Goal: Transaction & Acquisition: Purchase product/service

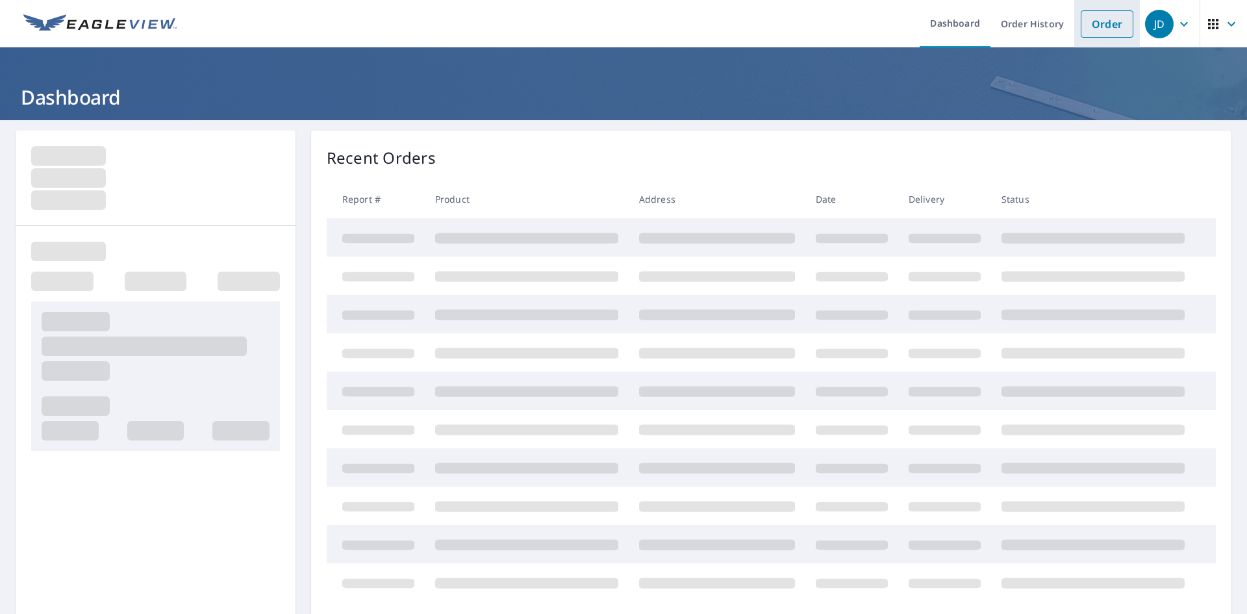
click at [1112, 21] on link "Order" at bounding box center [1106, 23] width 53 height 27
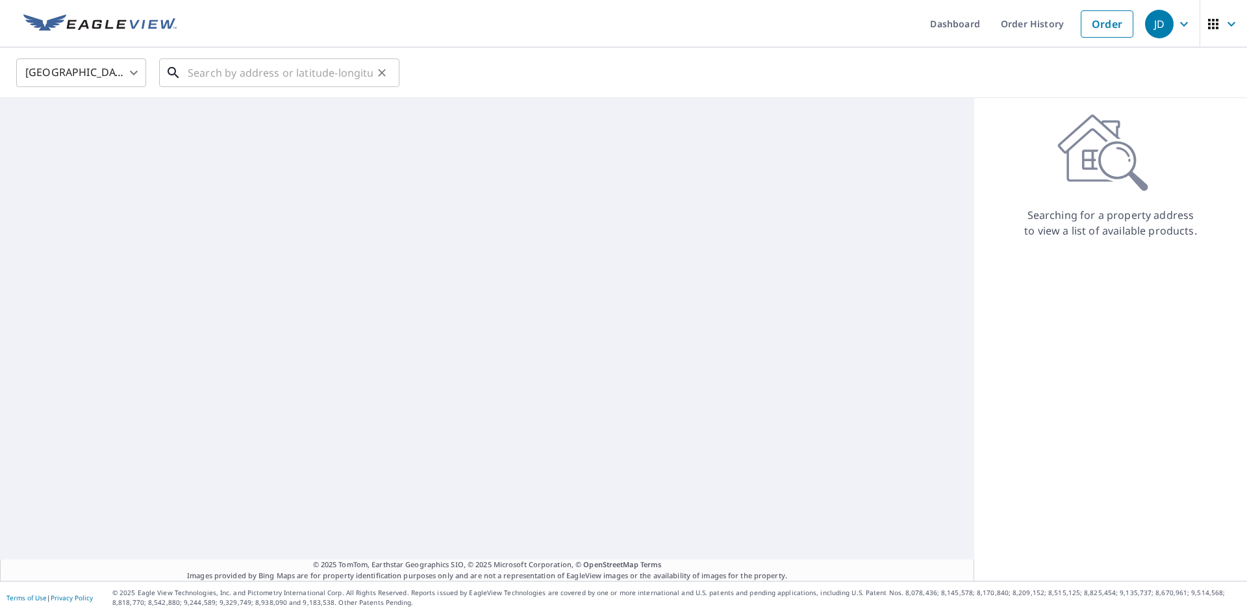
click at [284, 74] on input "text" at bounding box center [280, 73] width 185 height 36
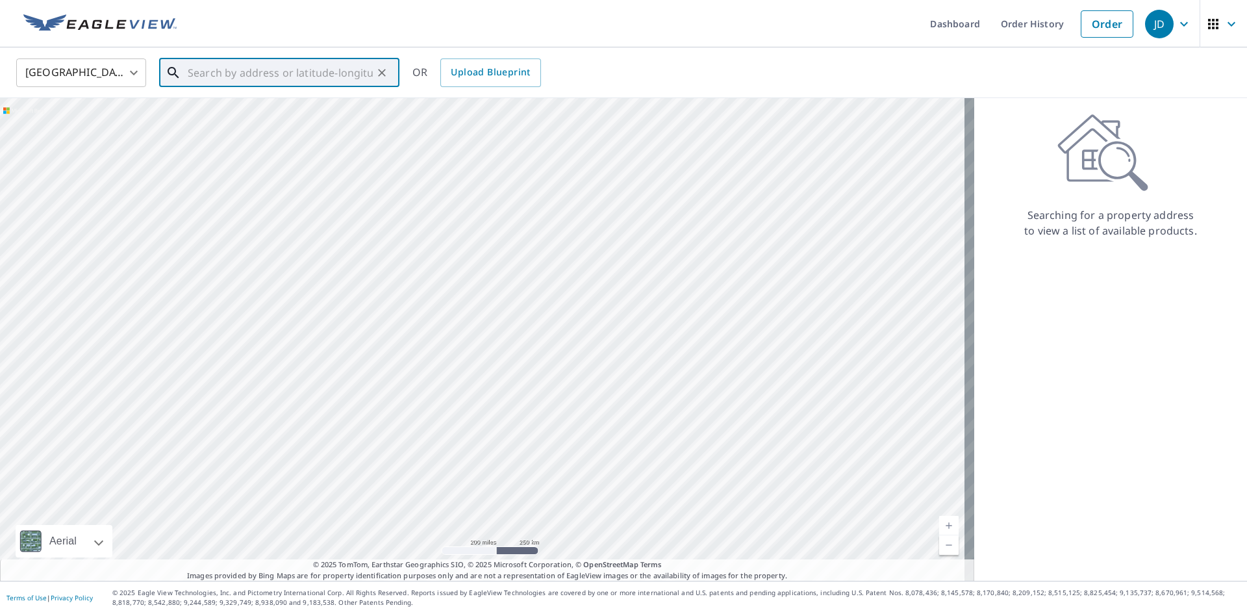
paste input "186 [PERSON_NAME] Dr"
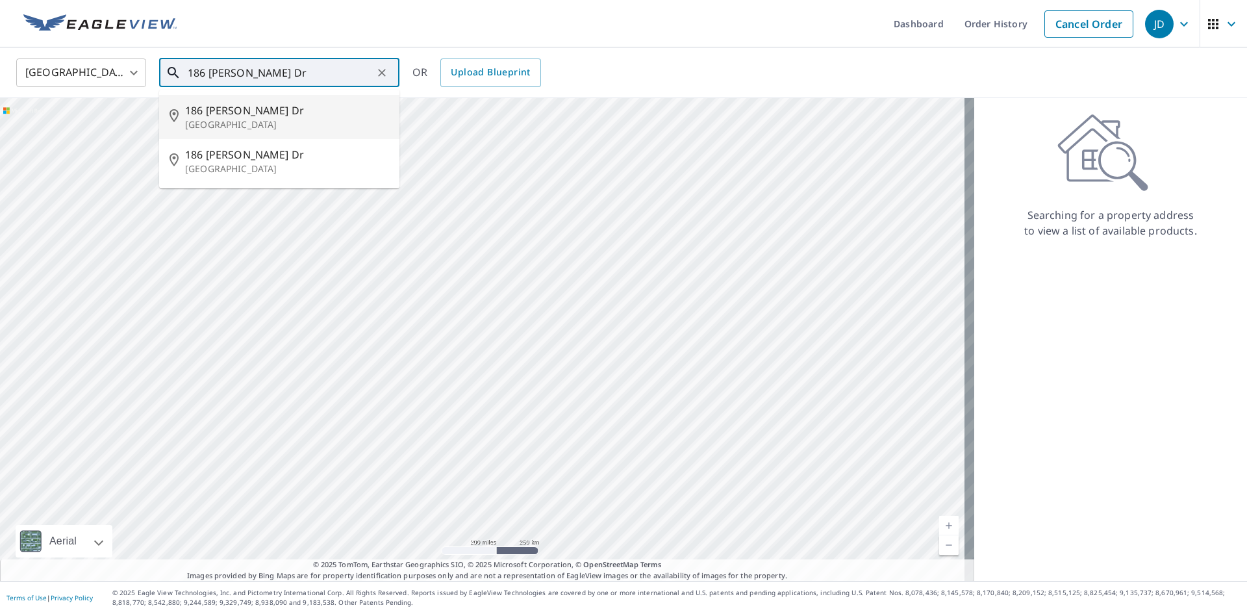
click at [252, 111] on span "186 [PERSON_NAME] Dr" at bounding box center [287, 111] width 204 height 16
type input "[STREET_ADDRESS][PERSON_NAME]"
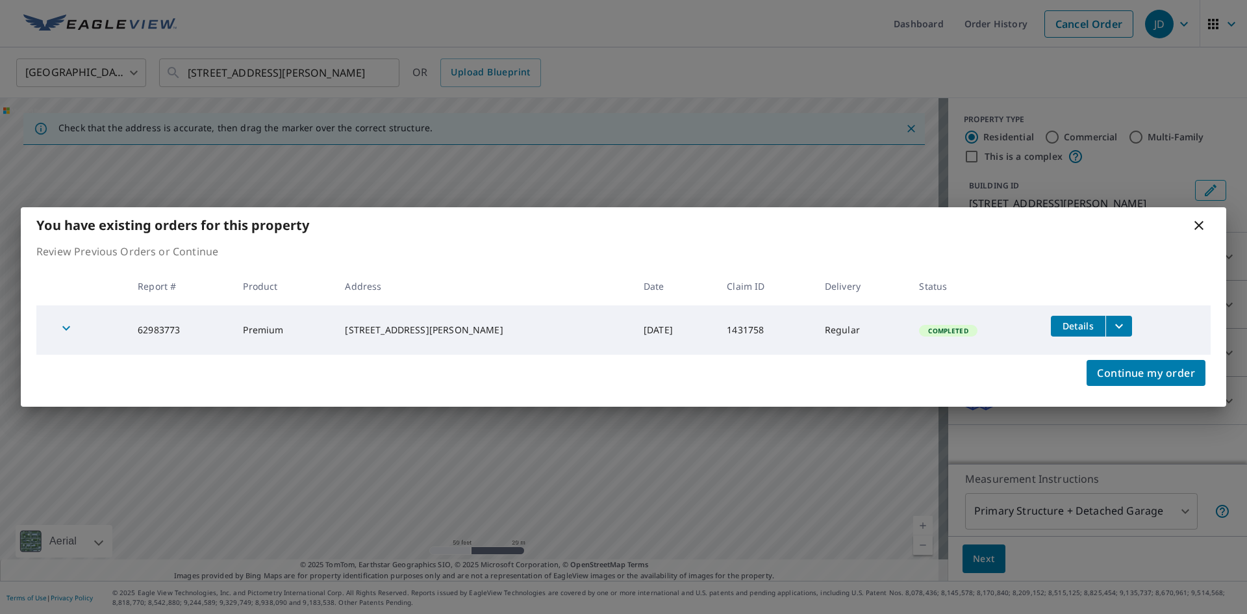
click at [1199, 221] on icon at bounding box center [1199, 225] width 16 height 16
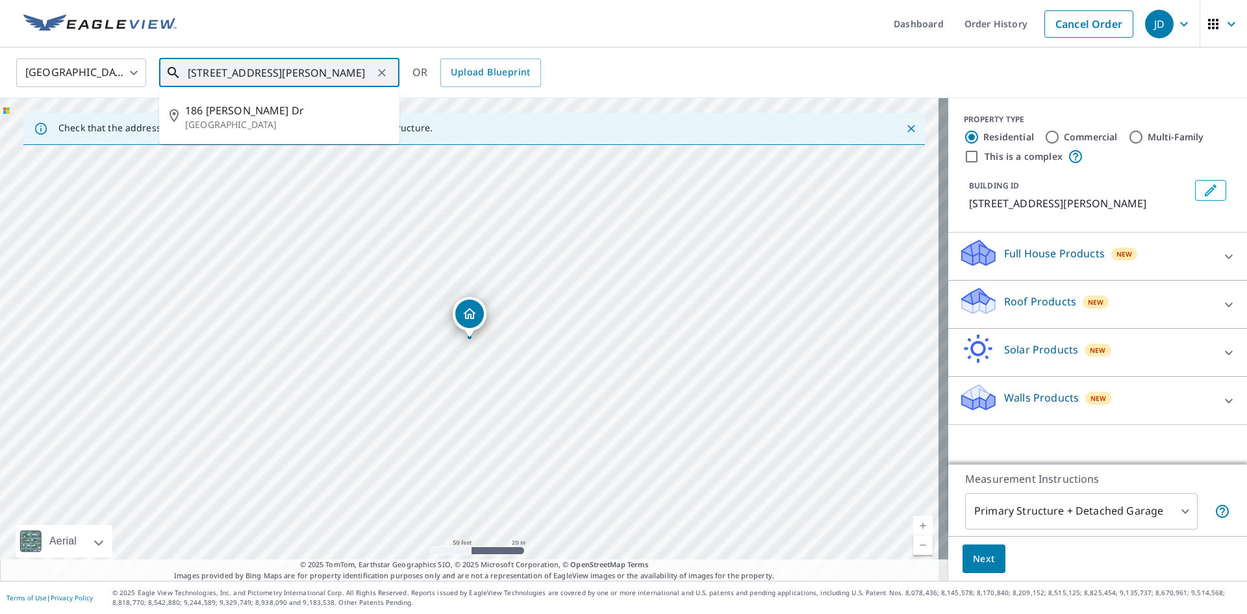
drag, startPoint x: 333, startPoint y: 59, endPoint x: 371, endPoint y: 78, distance: 42.1
click at [334, 60] on input "[STREET_ADDRESS][PERSON_NAME]" at bounding box center [280, 73] width 185 height 36
click at [382, 72] on icon "Clear" at bounding box center [382, 73] width 8 height 8
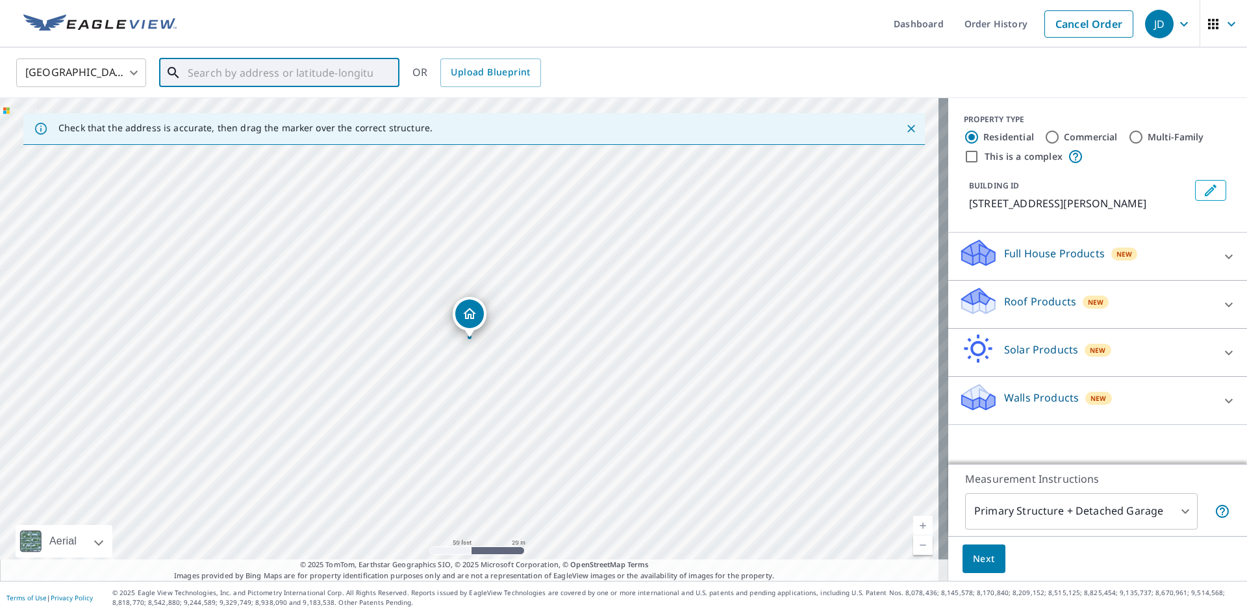
click at [334, 72] on input "text" at bounding box center [280, 73] width 185 height 36
paste input "[STREET_ADDRESS][PERSON_NAME]"
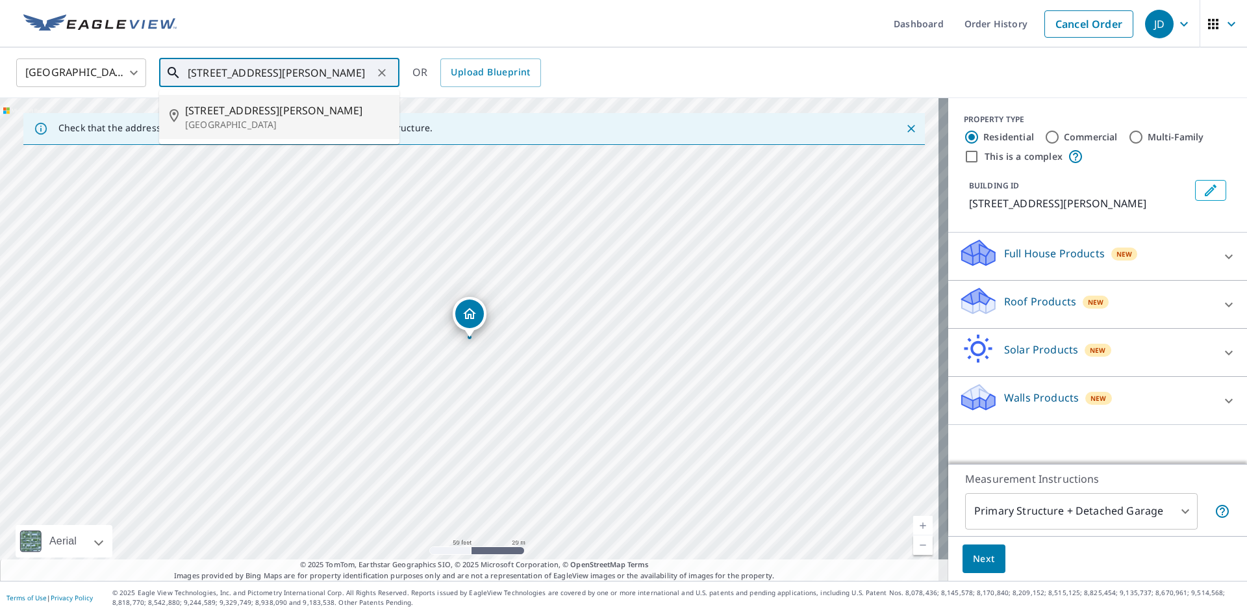
click at [293, 101] on li "[STREET_ADDRESS][PERSON_NAME]" at bounding box center [279, 117] width 240 height 44
type input "[STREET_ADDRESS][PERSON_NAME]"
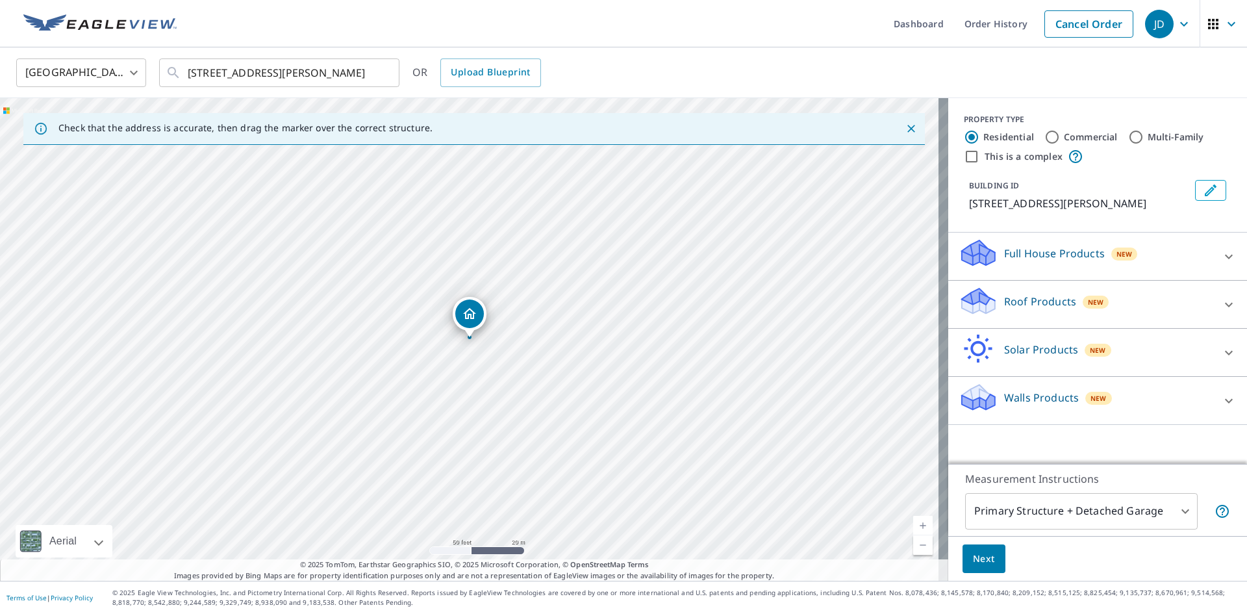
click at [1030, 305] on p "Roof Products" at bounding box center [1040, 301] width 72 height 16
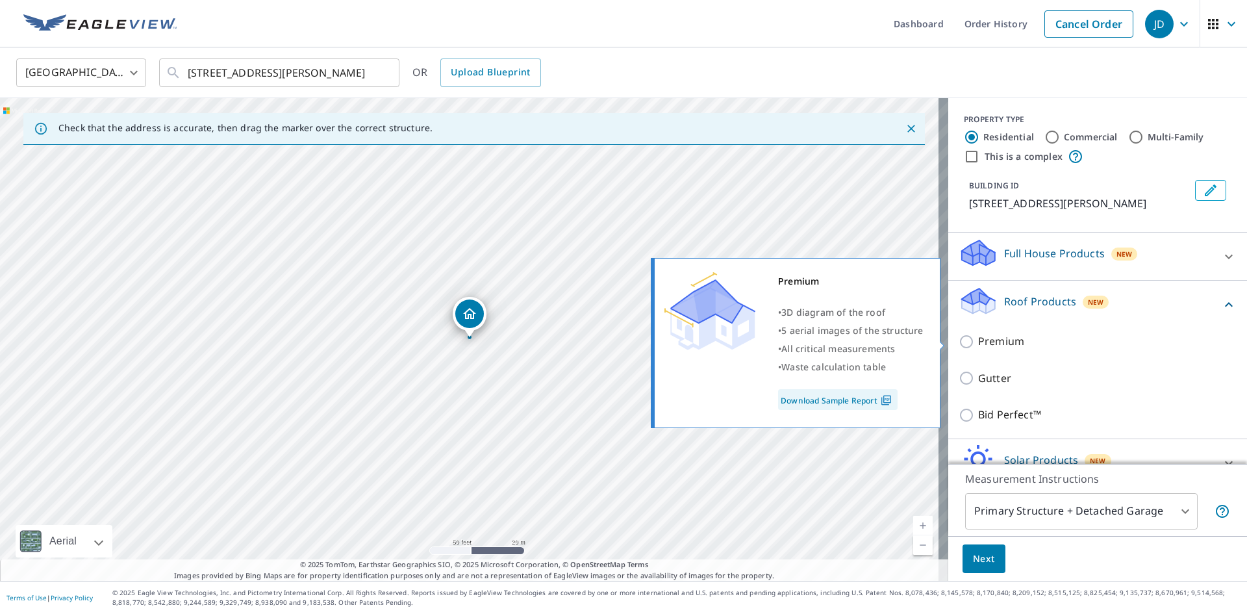
click at [986, 344] on p "Premium" at bounding box center [1001, 341] width 46 height 16
click at [978, 344] on input "Premium" at bounding box center [967, 342] width 19 height 16
checkbox input "true"
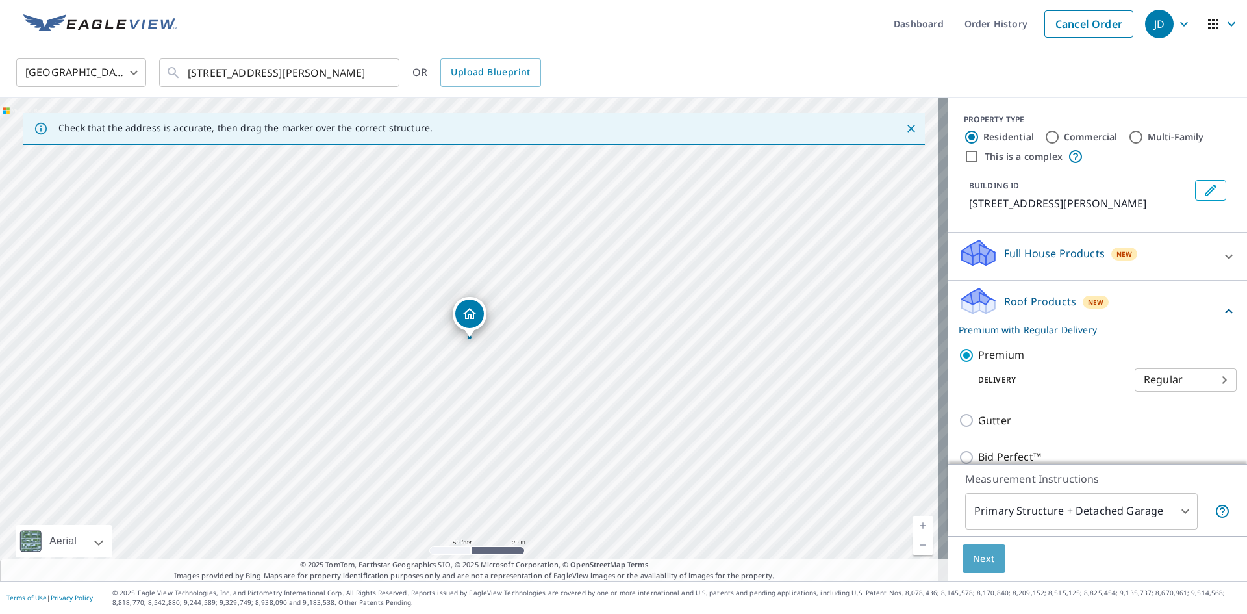
click at [962, 564] on button "Next" at bounding box center [983, 558] width 43 height 29
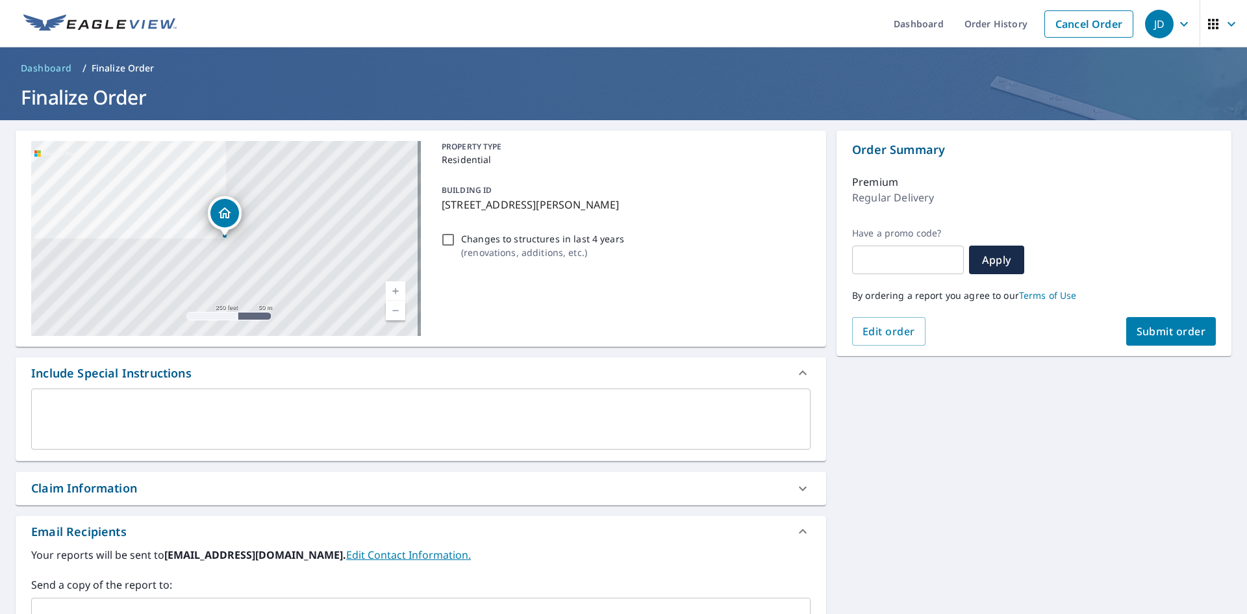
click at [1143, 338] on button "Submit order" at bounding box center [1171, 331] width 90 height 29
